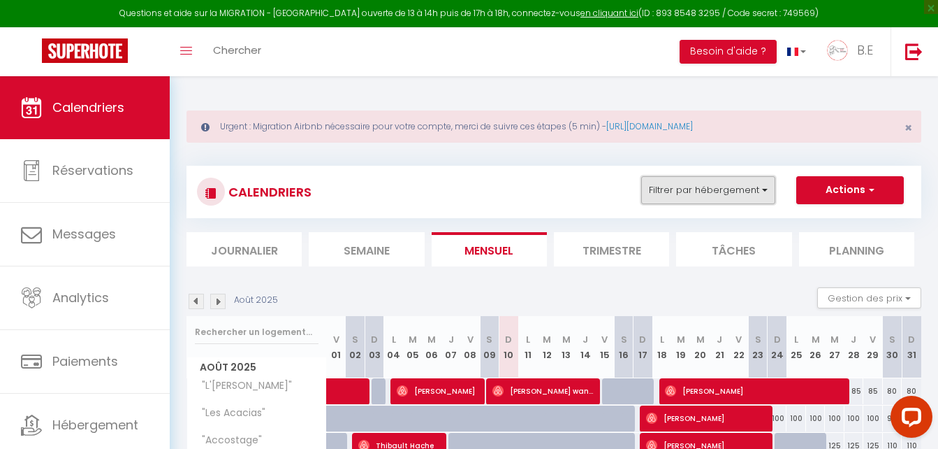
click at [744, 184] on button "Filtrer par hébergement" at bounding box center [708, 190] width 134 height 28
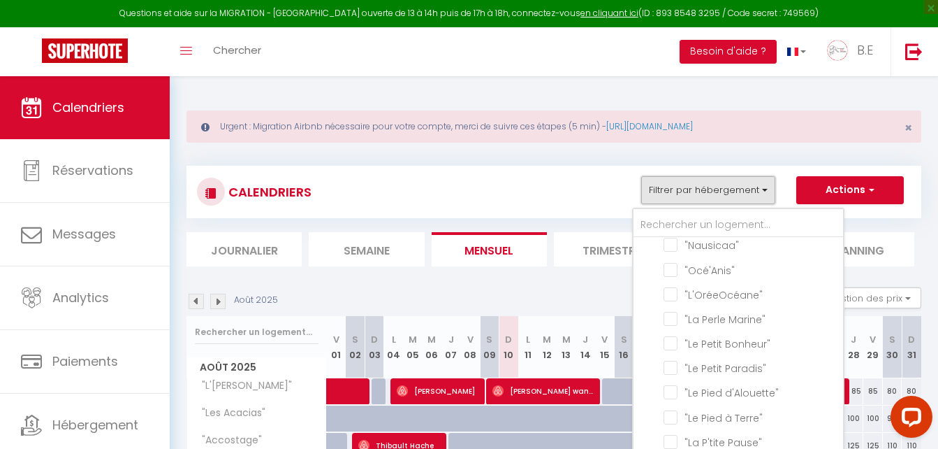
scroll to position [1299, 0]
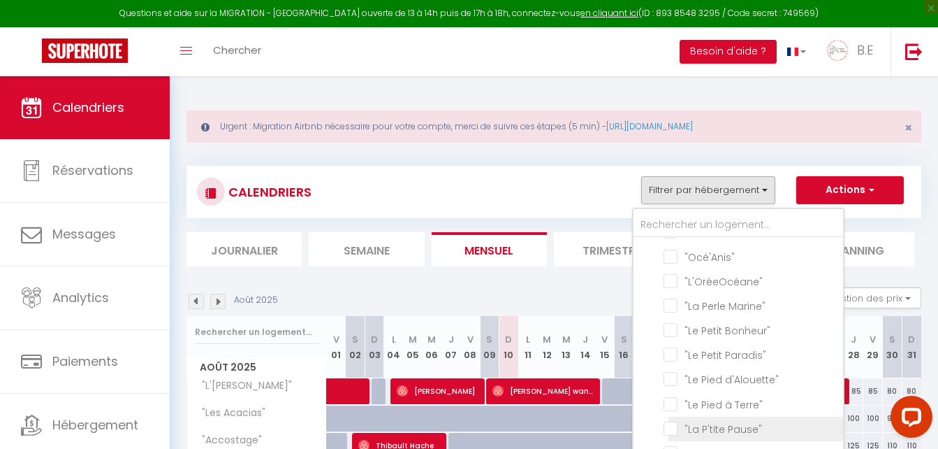
click at [675, 421] on input ""La P'tite Pause"" at bounding box center [751, 428] width 175 height 14
checkbox input "true"
checkbox input "false"
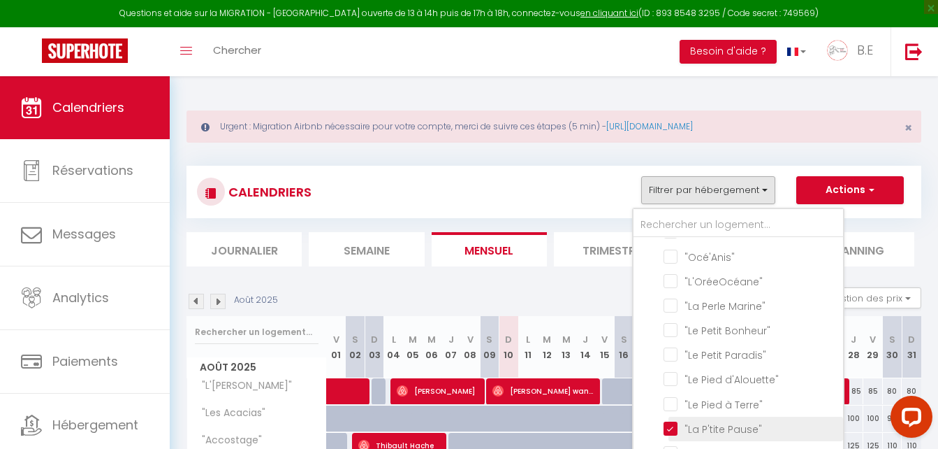
checkbox input "false"
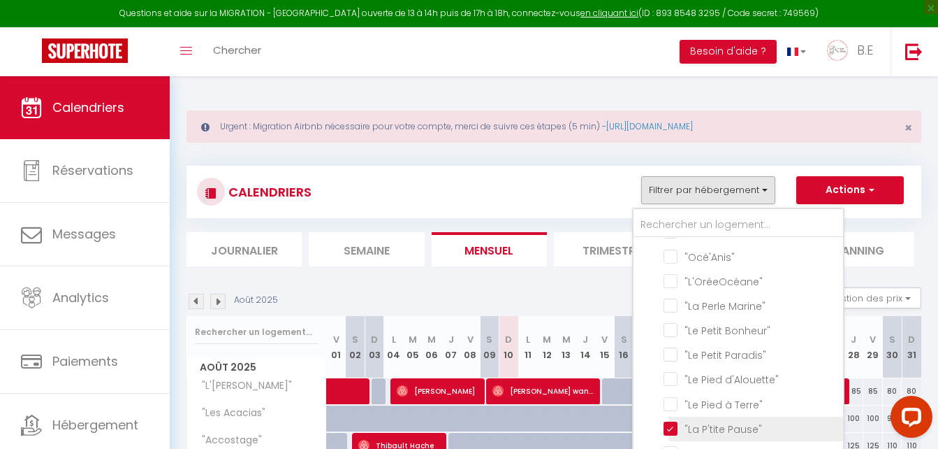
checkbox input "false"
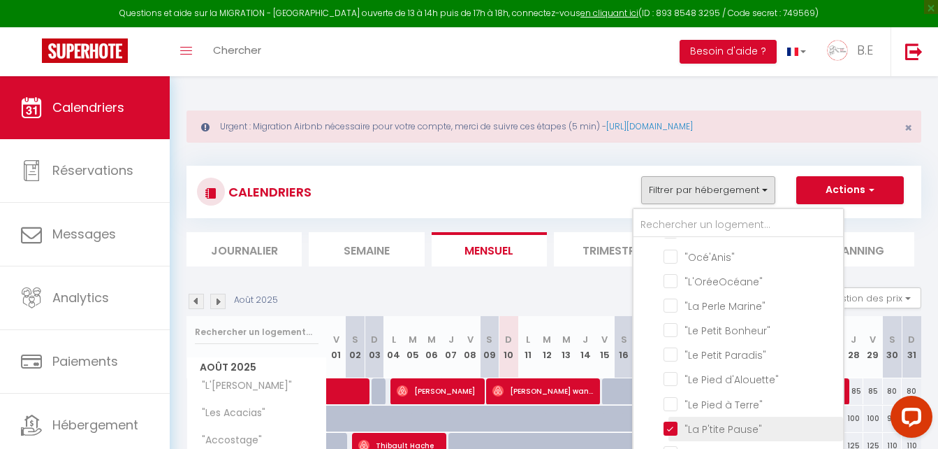
checkbox input "false"
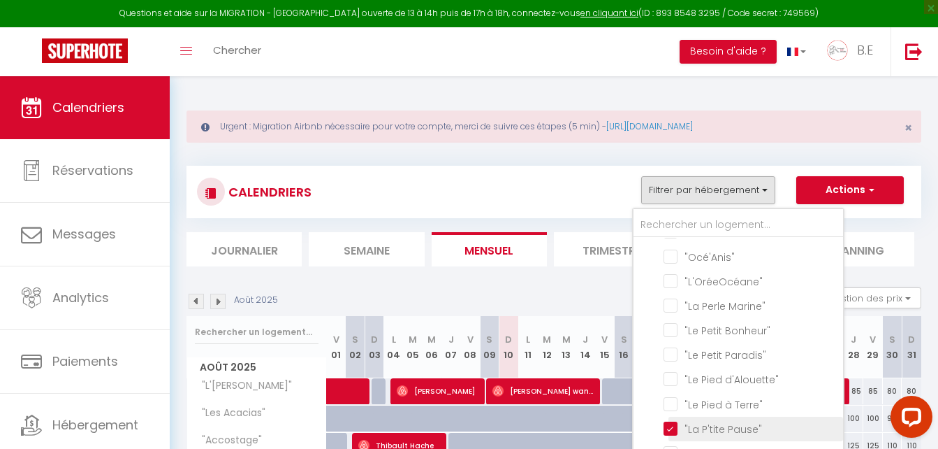
checkbox input "false"
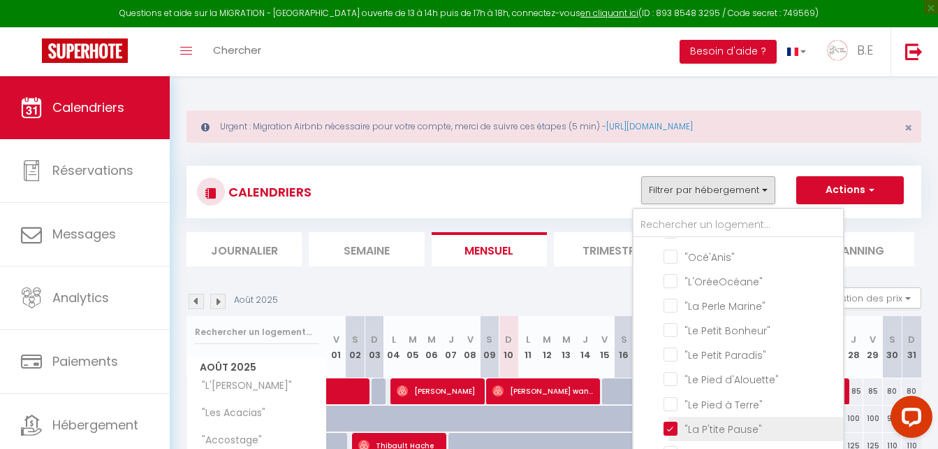
checkbox input "false"
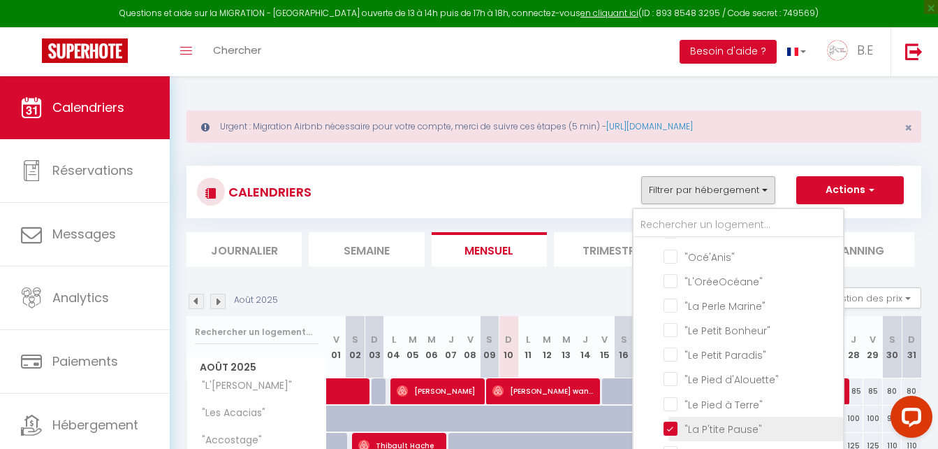
checkbox input "false"
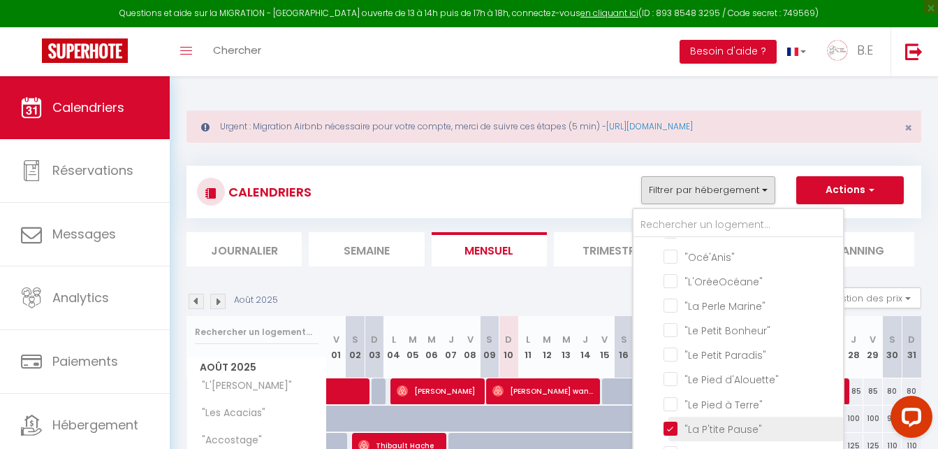
checkbox input "false"
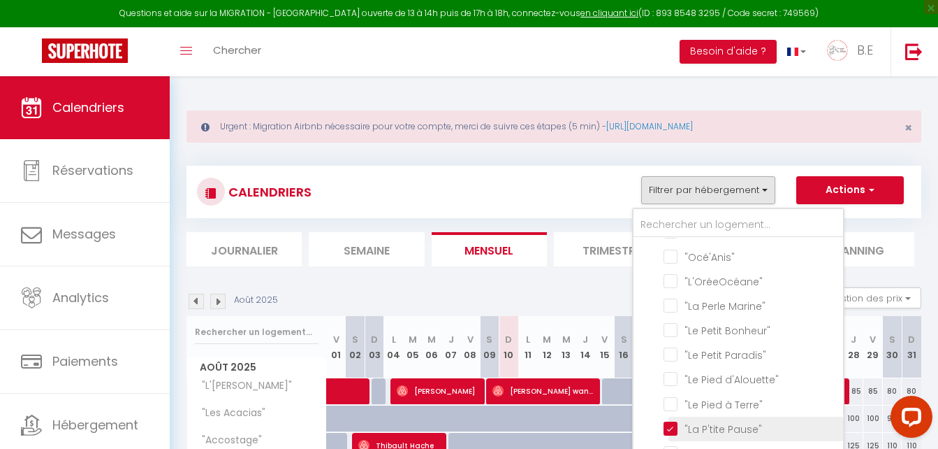
checkbox input "false"
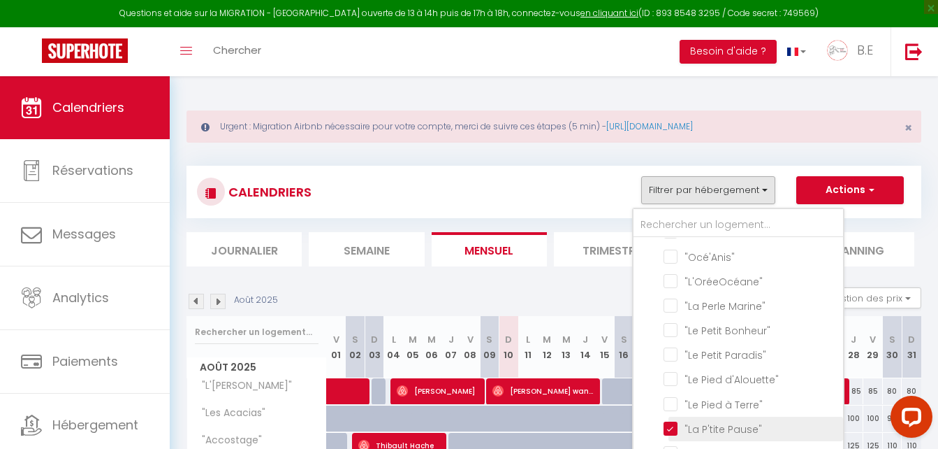
checkbox input "false"
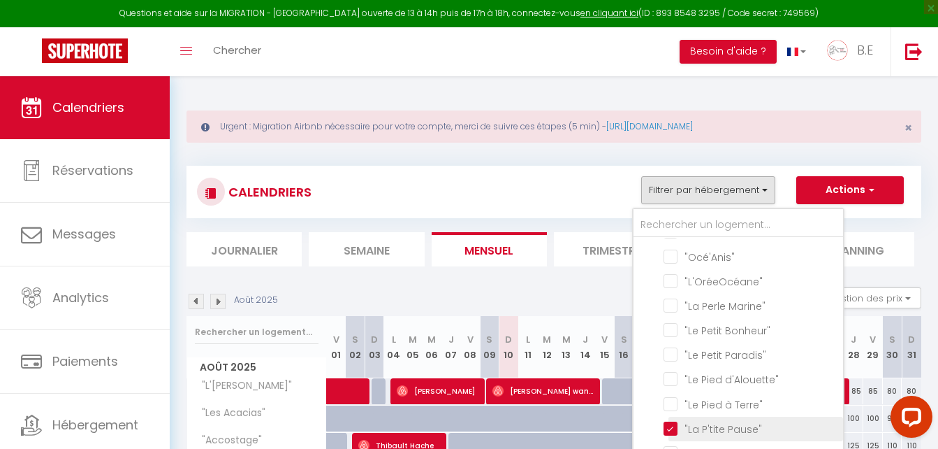
checkbox input "false"
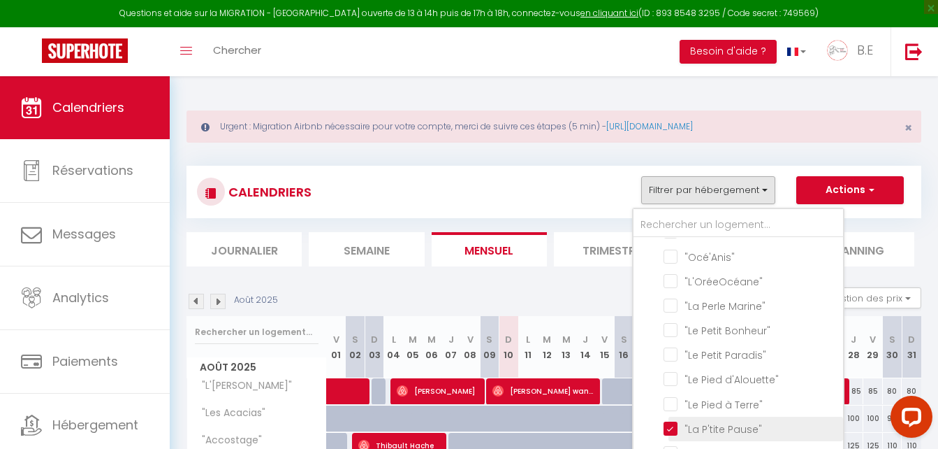
checkbox input "false"
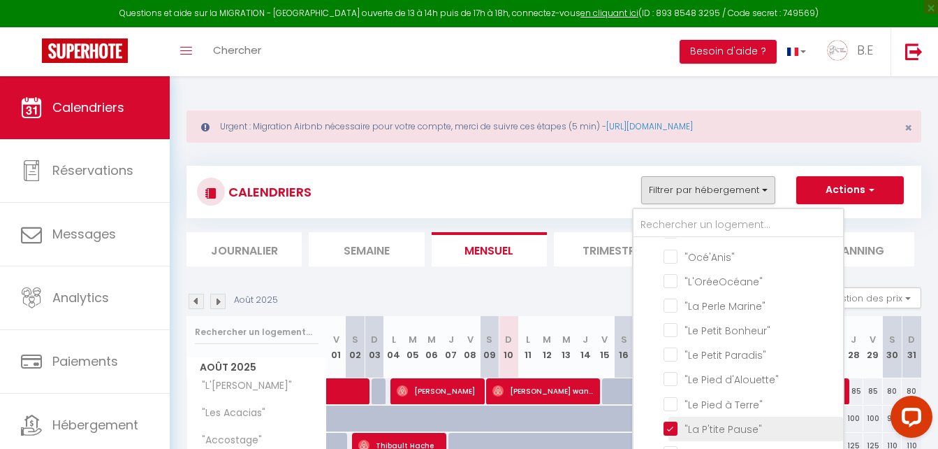
checkbox input "false"
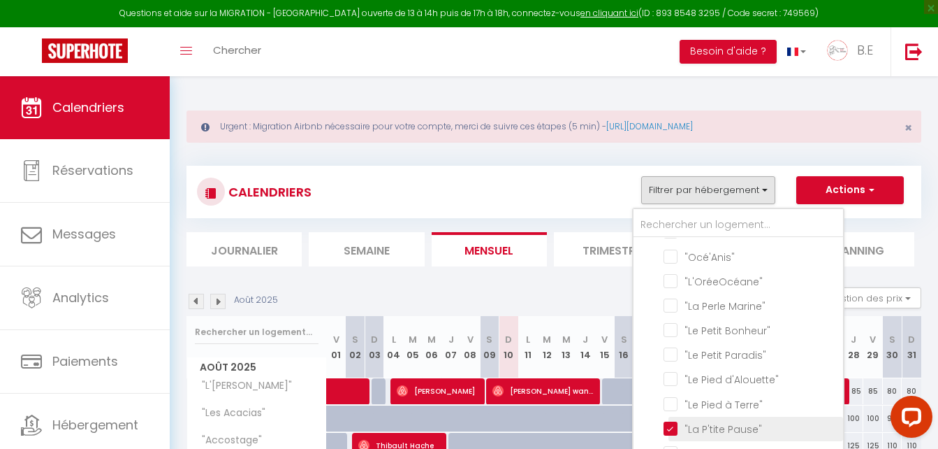
checkbox input "false"
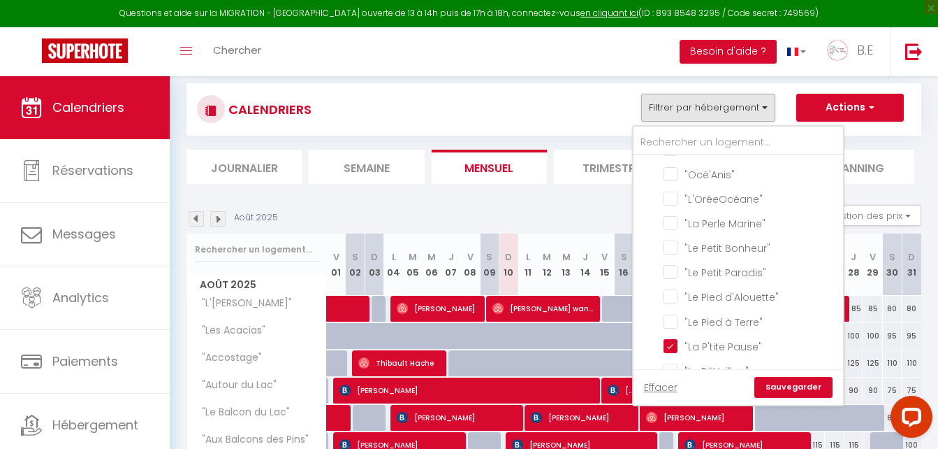
scroll to position [94, 0]
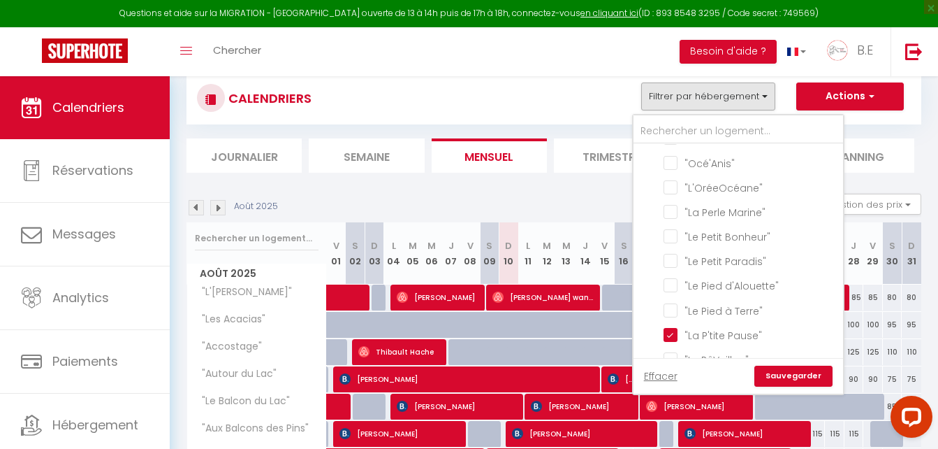
click at [810, 366] on link "Sauvegarder" at bounding box center [794, 375] width 78 height 21
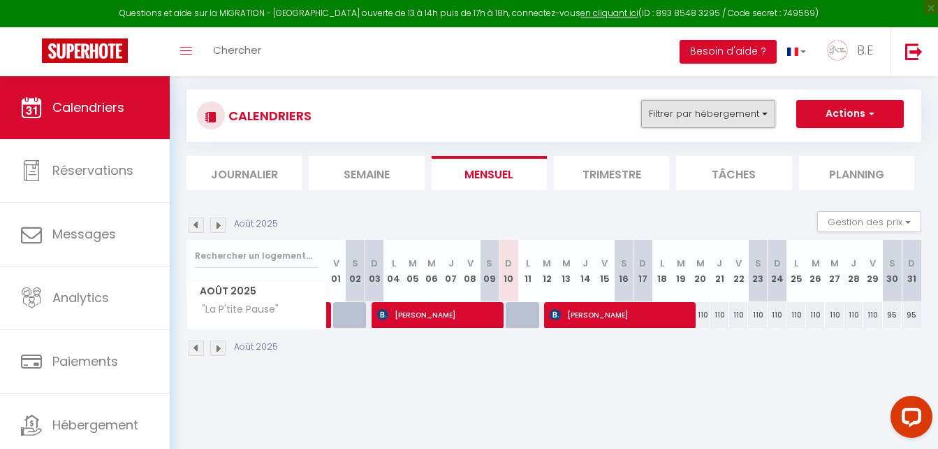
click at [730, 105] on button "Filtrer par hébergement" at bounding box center [708, 114] width 134 height 28
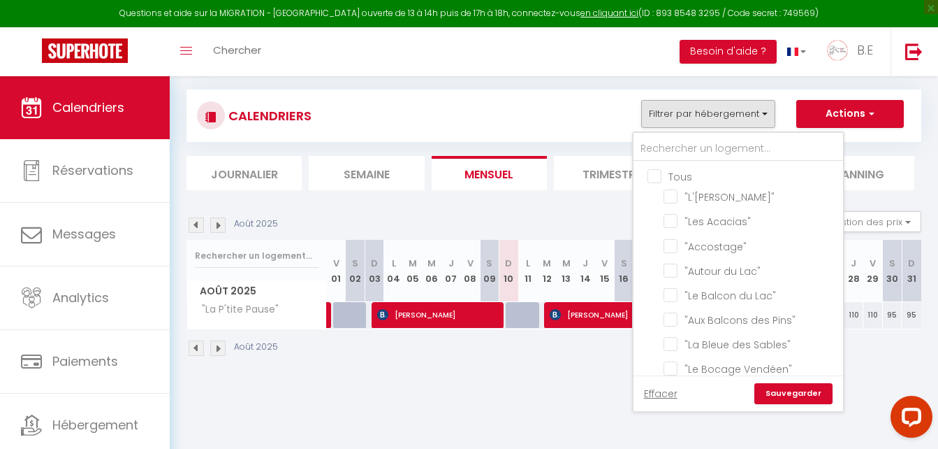
click at [655, 174] on input "Tous" at bounding box center [753, 175] width 210 height 14
checkbox input "true"
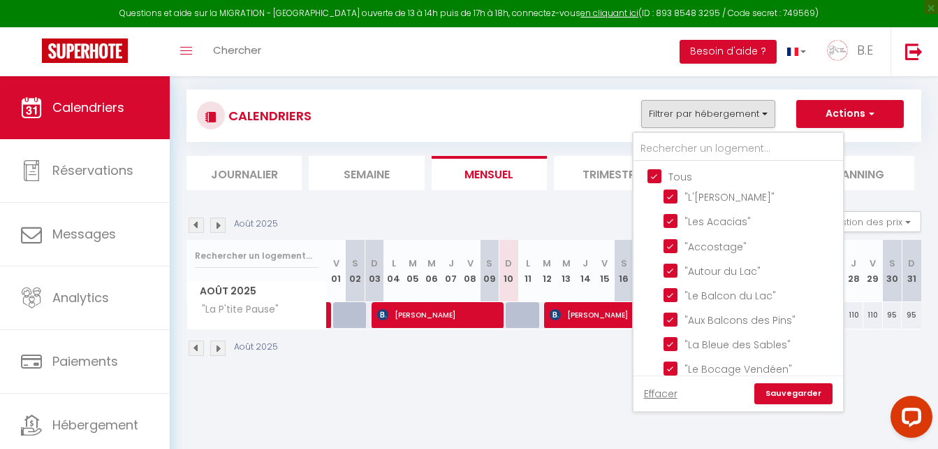
checkbox input "true"
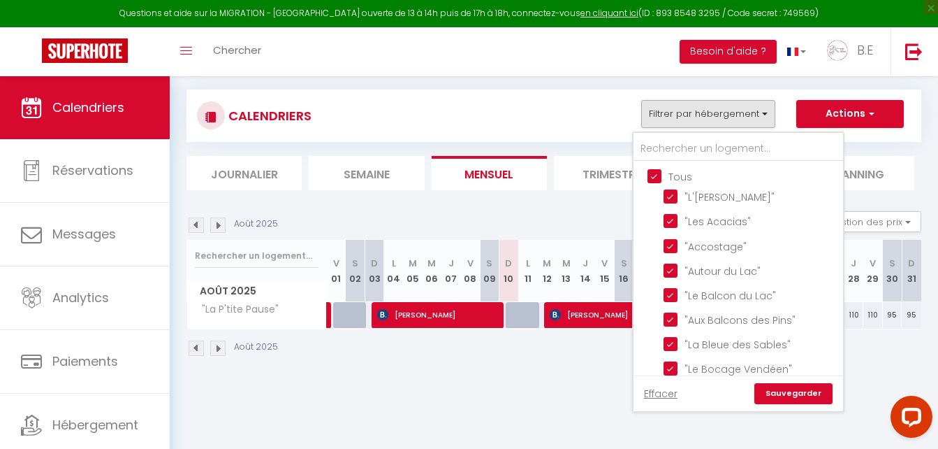
checkbox input "true"
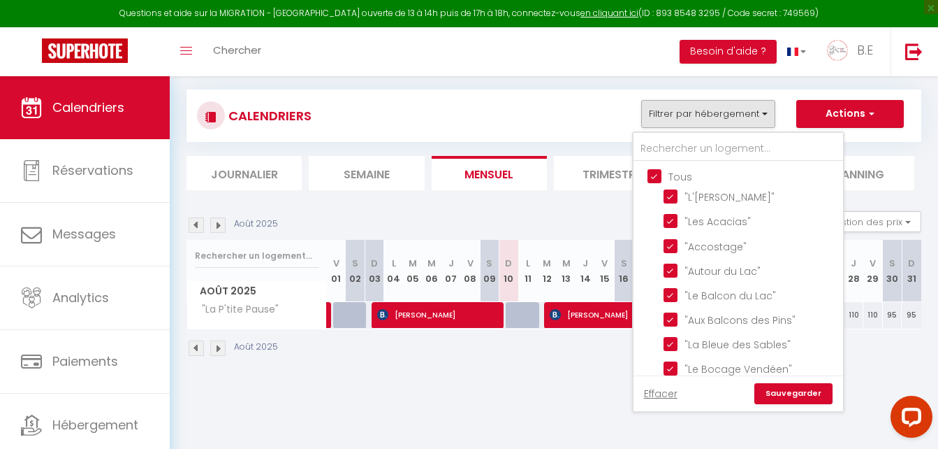
checkbox input "true"
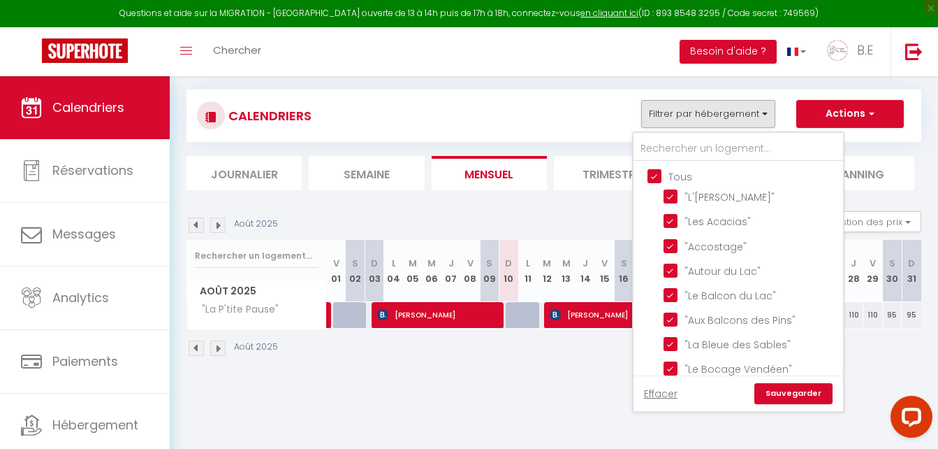
checkbox input "true"
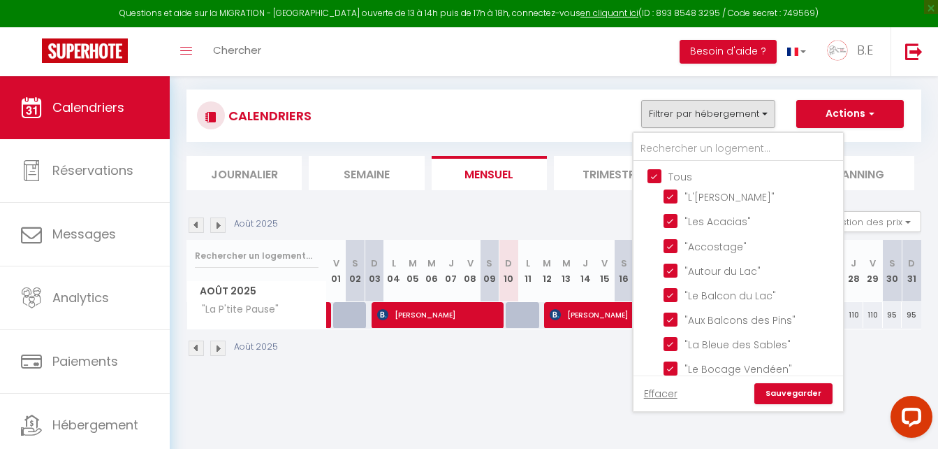
checkbox input "true"
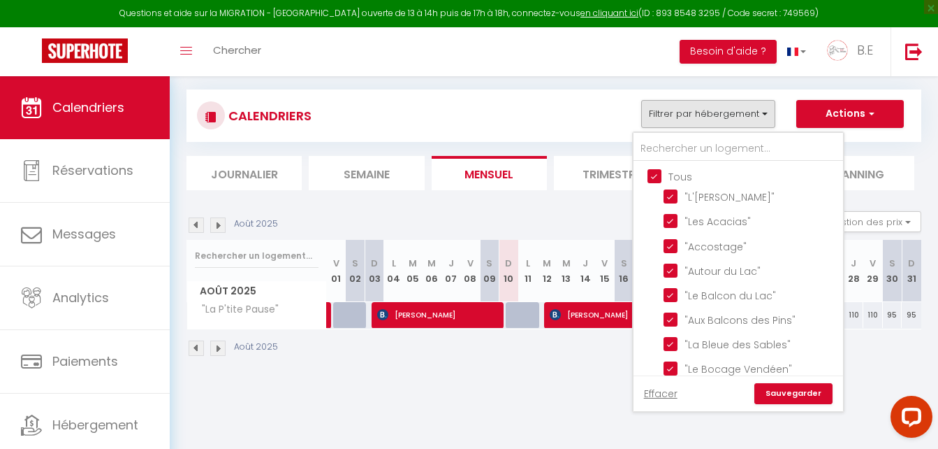
checkbox input "true"
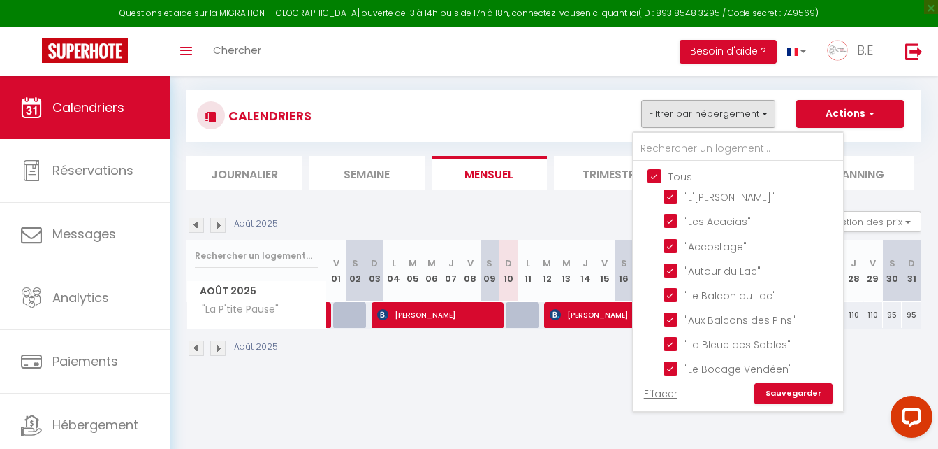
checkbox input "true"
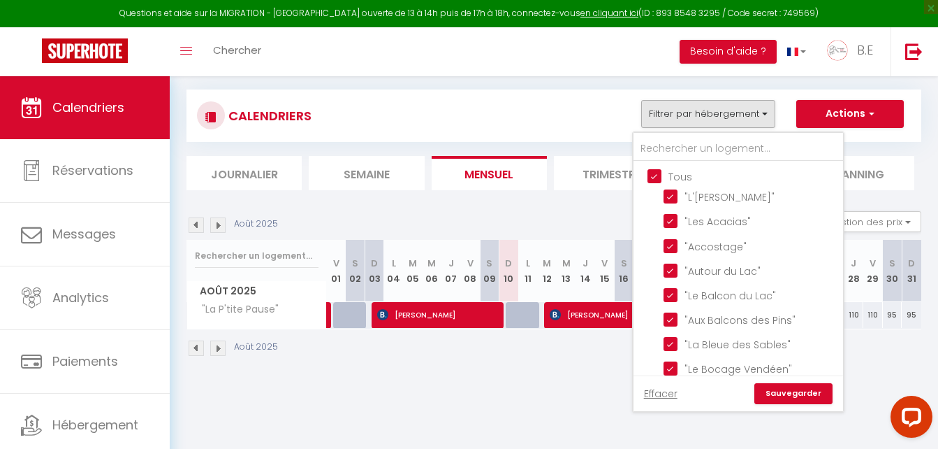
checkbox input "true"
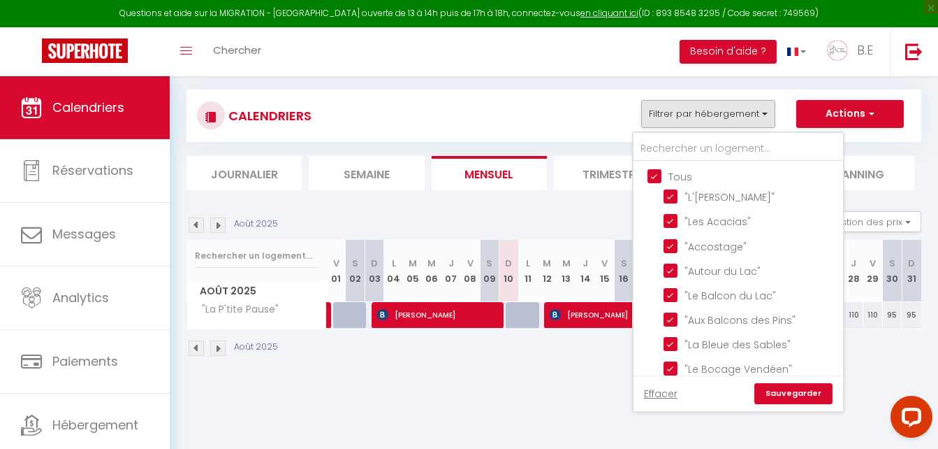
checkbox input "true"
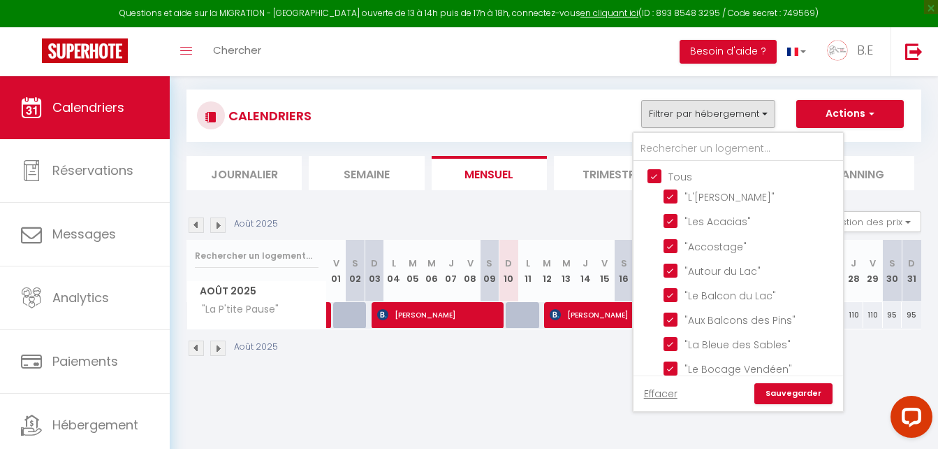
checkbox input "true"
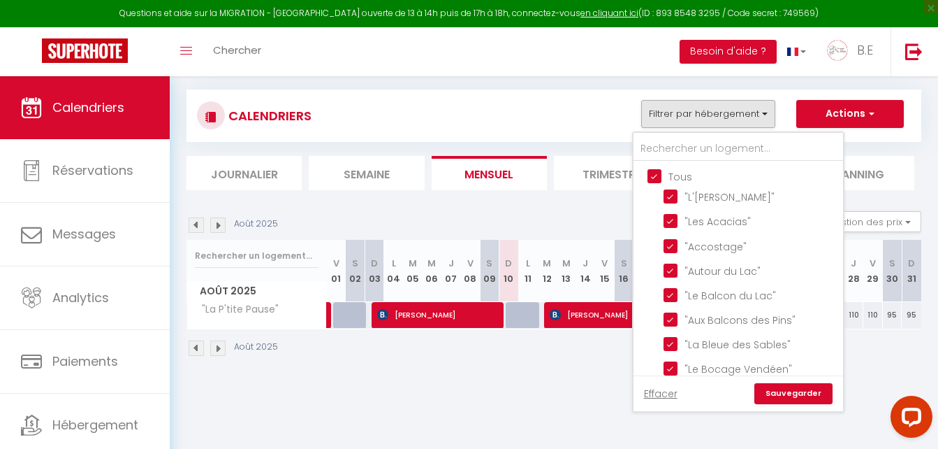
checkbox input "true"
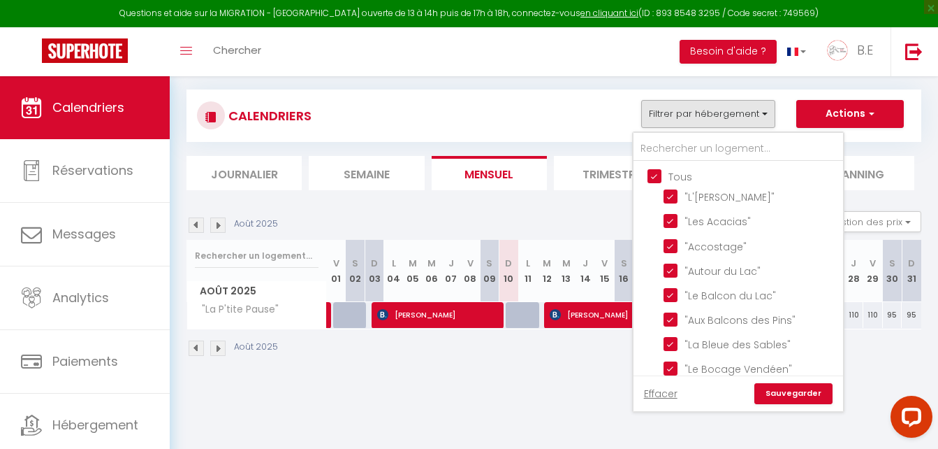
checkbox input "true"
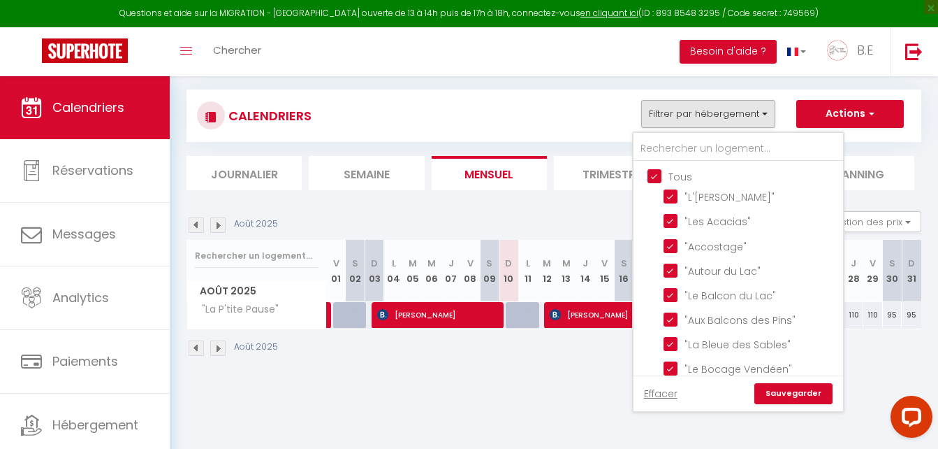
checkbox input "true"
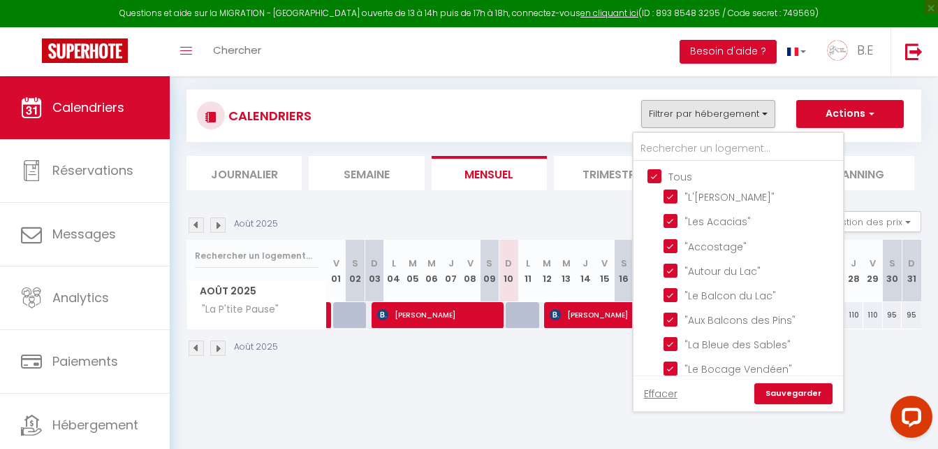
click at [796, 393] on link "Sauvegarder" at bounding box center [794, 393] width 78 height 21
